Goal: Check status: Check status

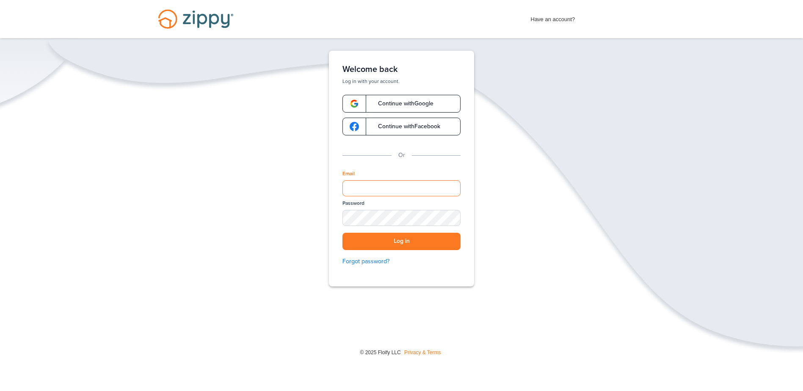
click at [370, 188] on input "Email" at bounding box center [401, 188] width 118 height 16
type input "**********"
click at [342, 233] on button "Log in" at bounding box center [401, 241] width 118 height 17
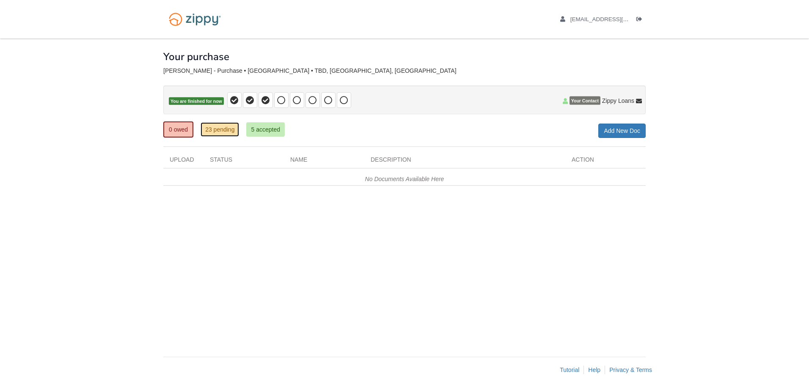
click at [226, 129] on link "23 pending" at bounding box center [220, 129] width 39 height 14
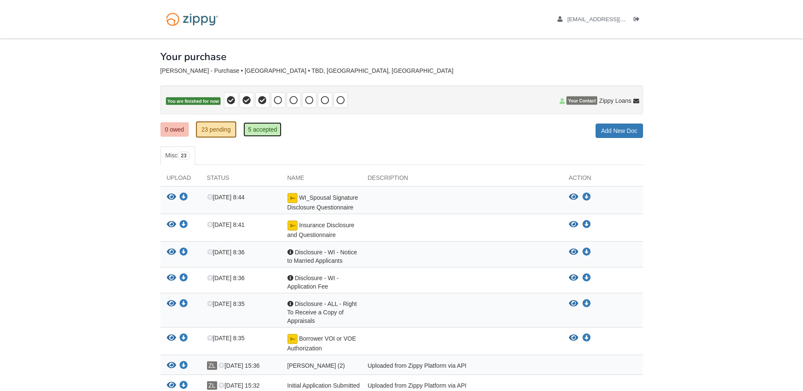
click at [271, 128] on link "5 accepted" at bounding box center [262, 129] width 39 height 14
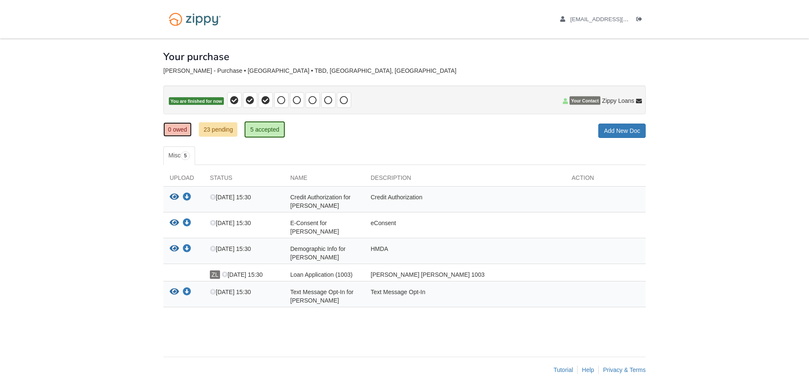
click at [173, 128] on link "0 owed" at bounding box center [177, 129] width 28 height 14
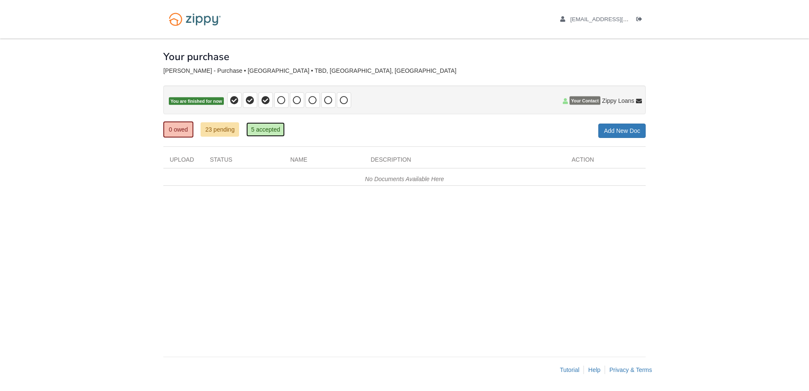
click at [267, 130] on link "5 accepted" at bounding box center [265, 129] width 39 height 14
